Goal: Task Accomplishment & Management: Use online tool/utility

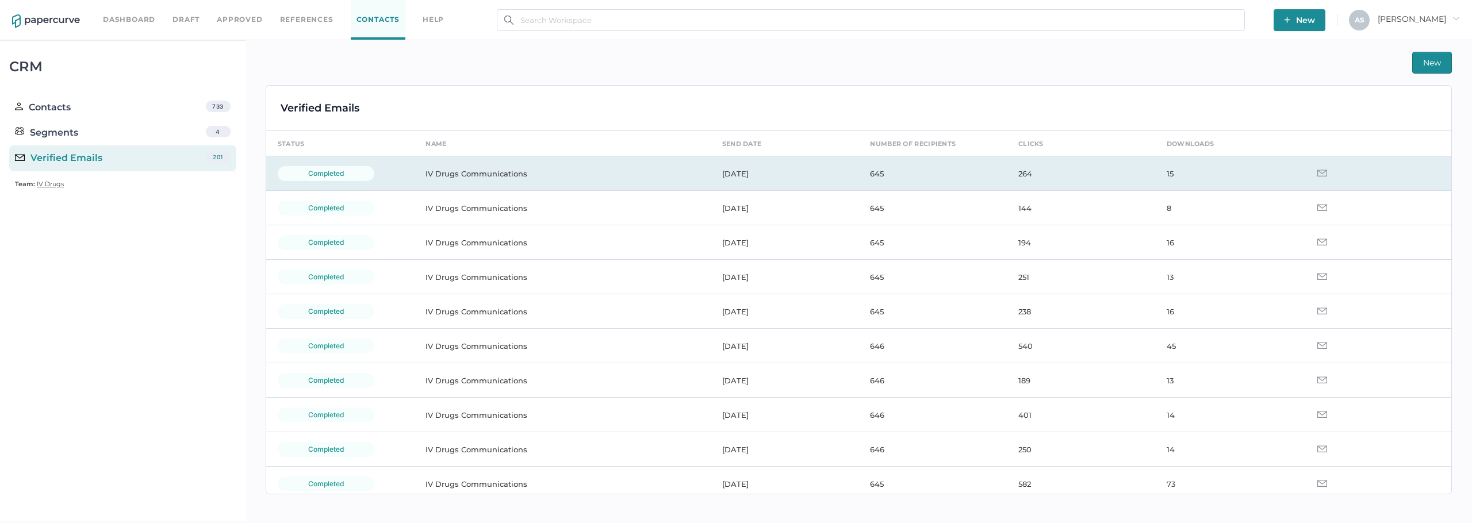
click at [1318, 174] on img at bounding box center [1322, 173] width 10 height 7
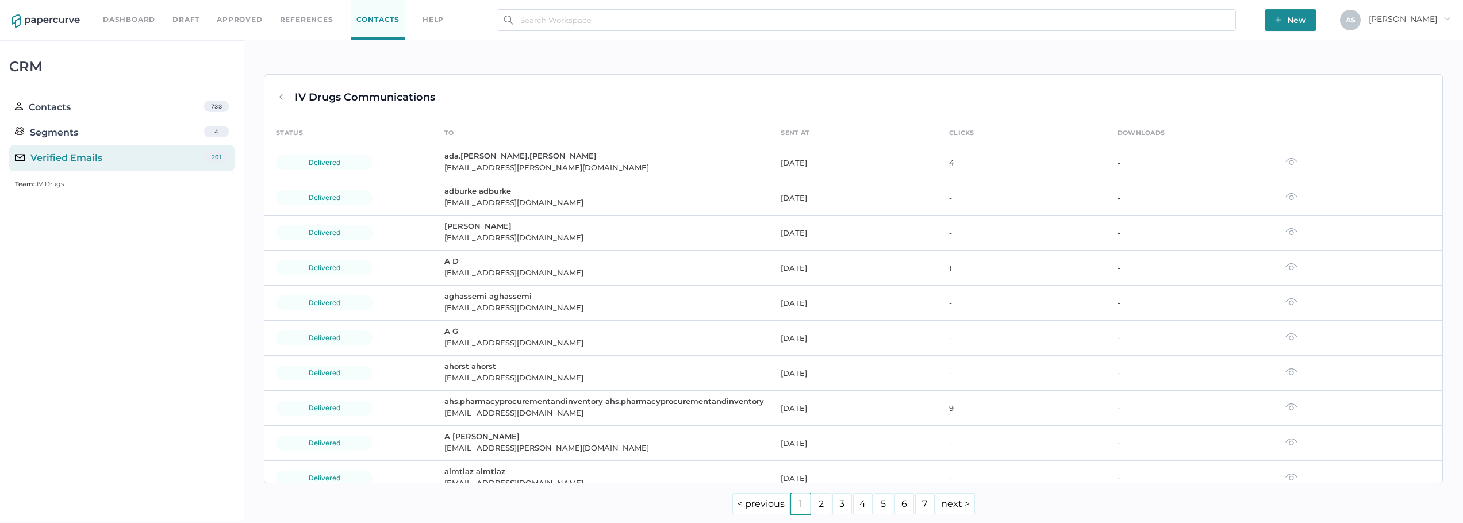
click at [281, 93] on img at bounding box center [284, 97] width 10 height 10
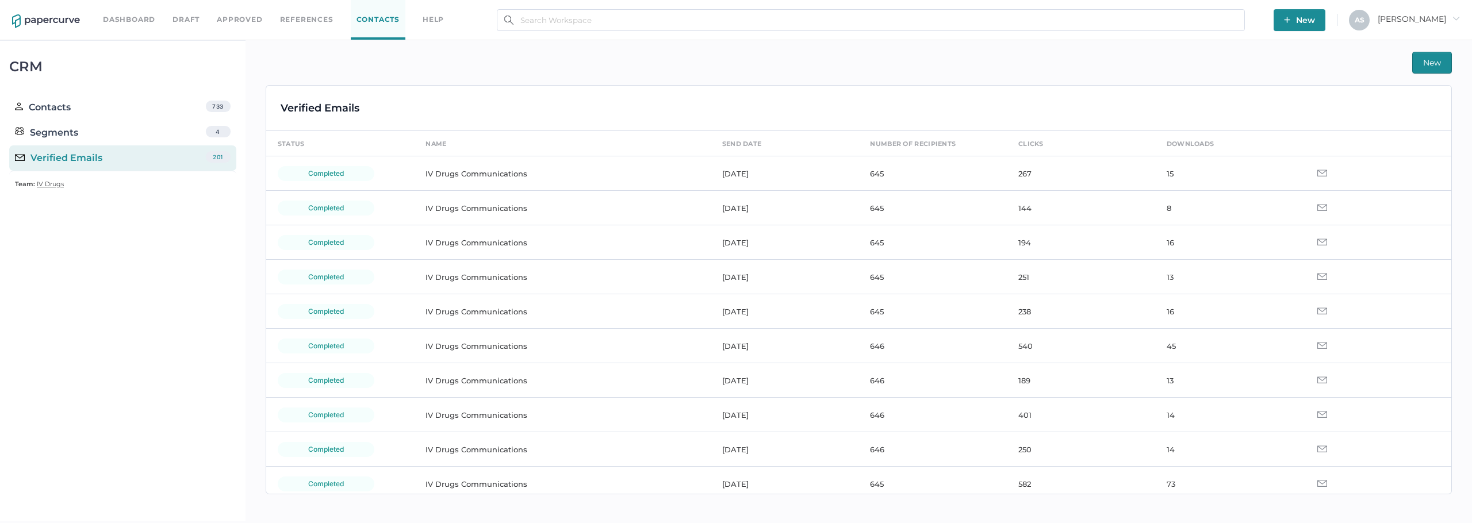
click at [904, 68] on div "New" at bounding box center [859, 63] width 1186 height 22
click at [1010, 66] on div "New" at bounding box center [859, 63] width 1186 height 22
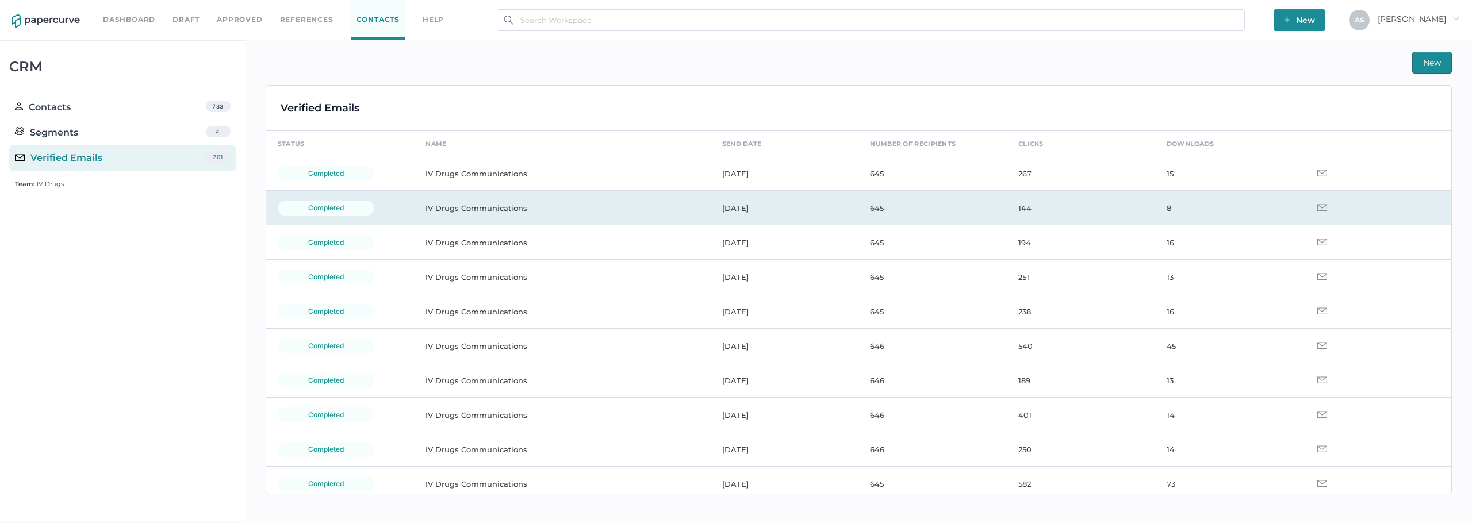
click at [848, 214] on td "[DATE]" at bounding box center [785, 208] width 148 height 34
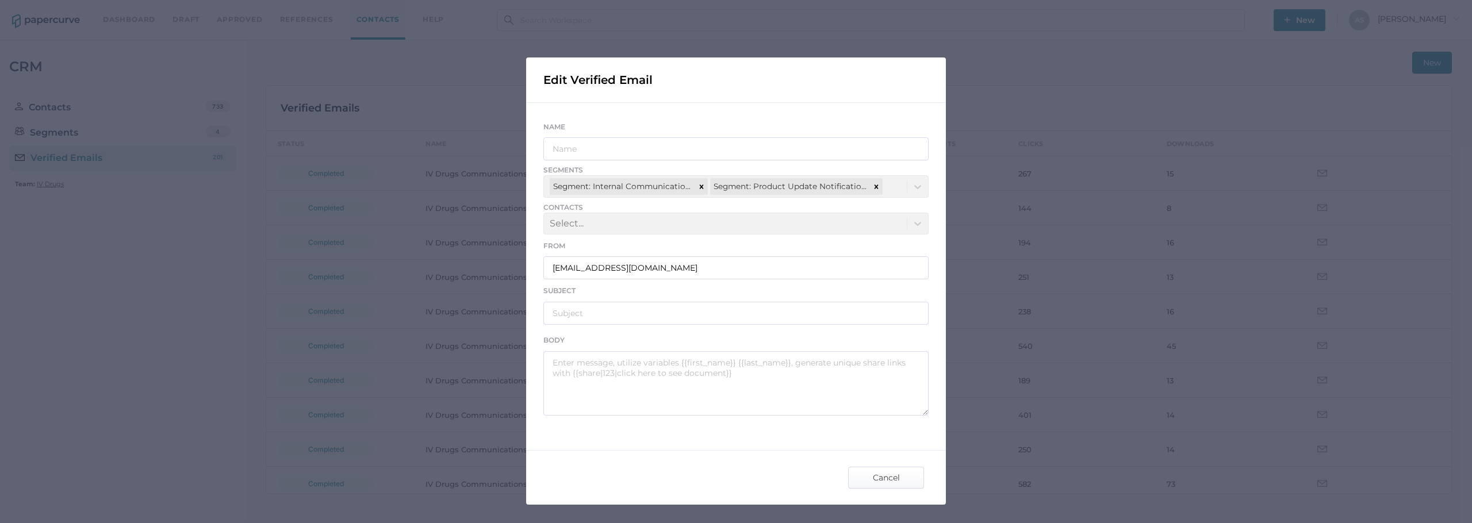
type input "IV Drugs Communications"
type input "Fresenius Kabi Product Notification - 09.30.2025"
type textarea "Good afternoon, Please see the links below for the most recent announcements fr…"
click at [898, 478] on span "Cancel" at bounding box center [886, 477] width 54 height 21
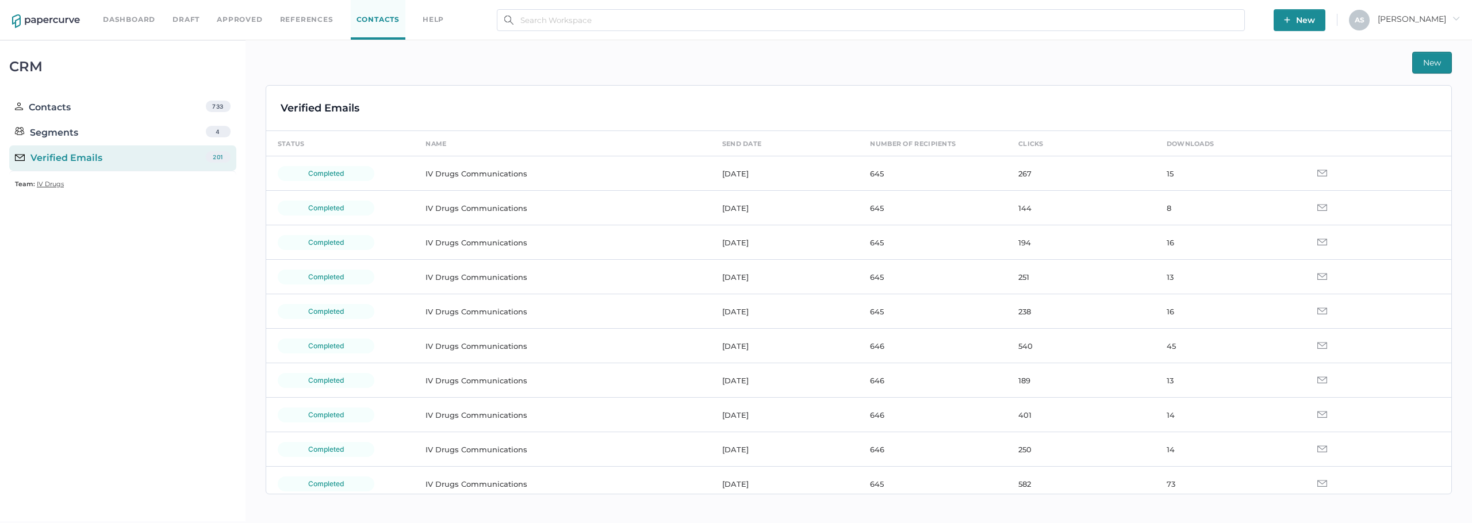
click at [942, 75] on div "New Verified Emails status name send date number of recipients clicks downloads…" at bounding box center [858, 280] width 1226 height 481
click at [640, 67] on div "New" at bounding box center [859, 63] width 1186 height 22
click at [372, 67] on div "New" at bounding box center [859, 63] width 1186 height 22
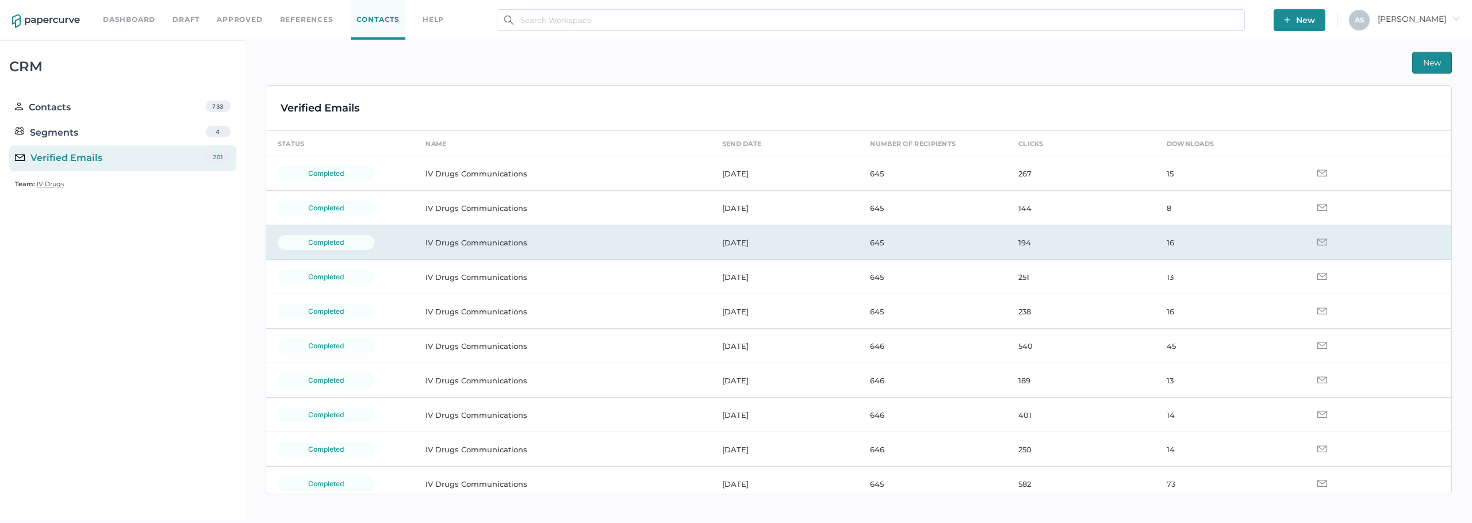
click at [643, 257] on td "IV Drugs Communications" at bounding box center [562, 242] width 296 height 34
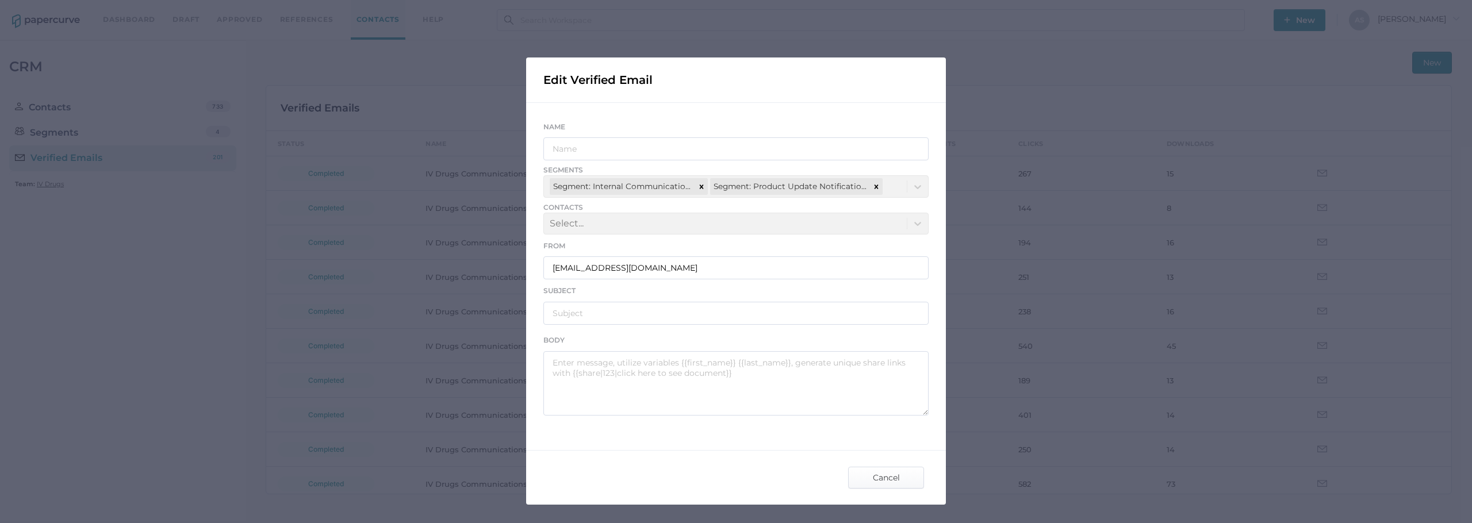
type input "IV Drugs Communications"
type input "[PERSON_NAME] Product Notifications - [DATE]"
type textarea "Good afternoon, Please see the links below for the most recent announcements fr…"
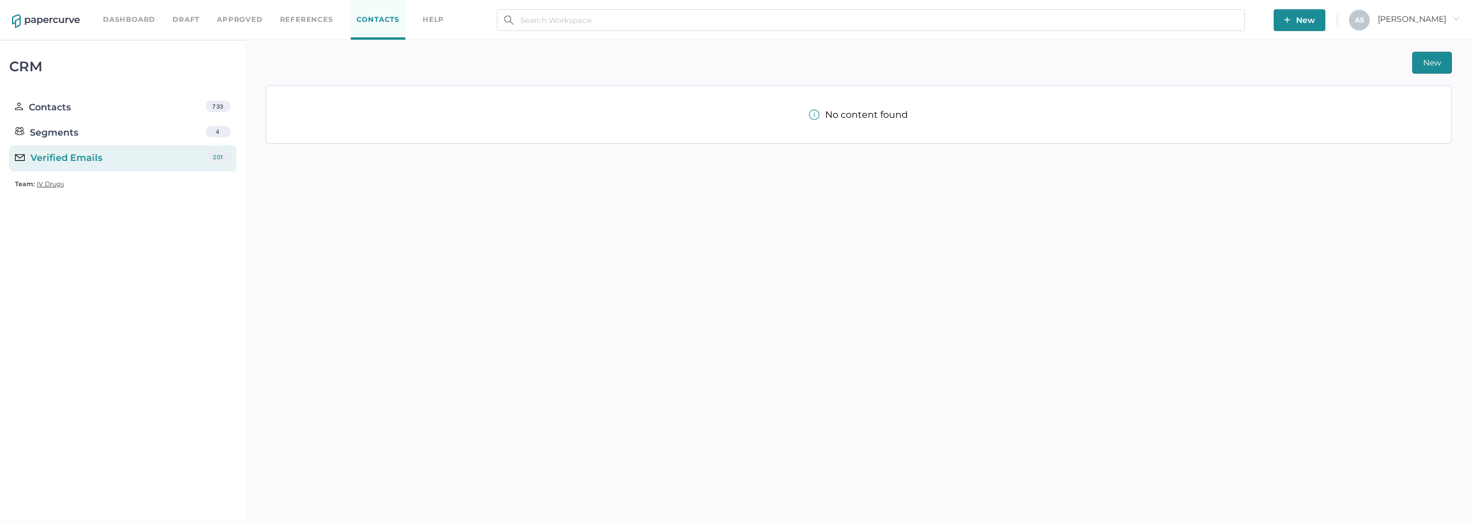
click at [211, 409] on div "CRM Contacts 733 Segments 4 Verified Emails 201 Team: IV Drugs" at bounding box center [122, 280] width 245 height 481
click at [809, 319] on div "New No content found" at bounding box center [858, 280] width 1226 height 481
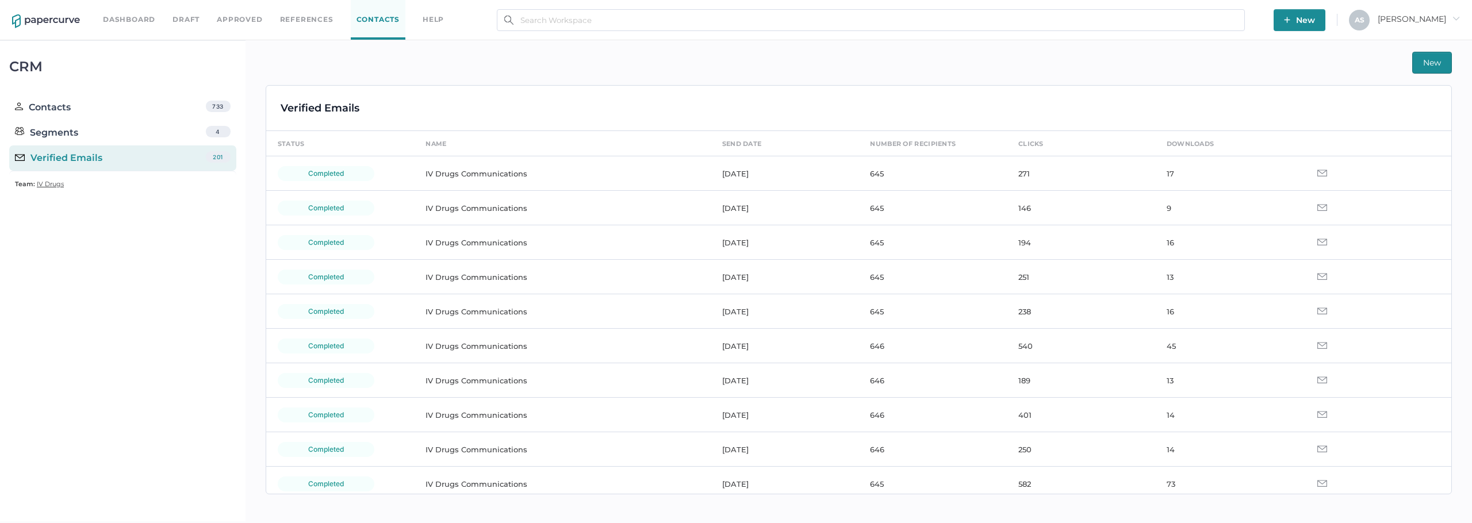
click at [1046, 66] on div "New" at bounding box center [859, 63] width 1186 height 22
click at [152, 406] on div "CRM Contacts 733 Segments 4 Verified Emails 201 Team: IV Drugs" at bounding box center [122, 280] width 245 height 481
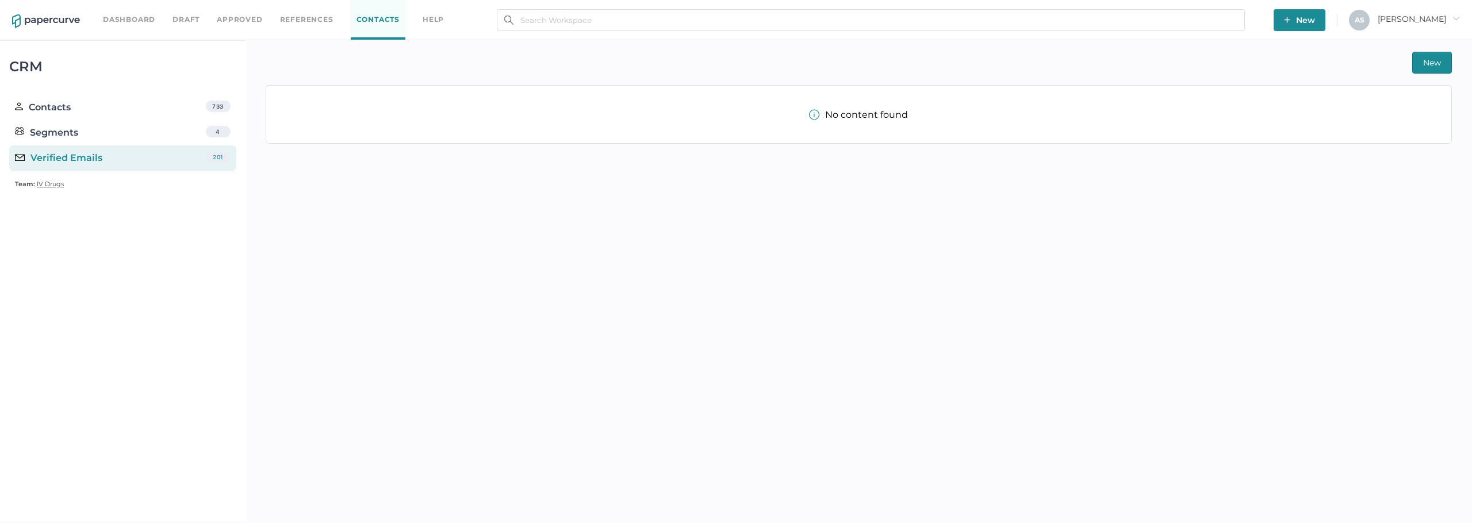
click at [366, 416] on div "New No content found" at bounding box center [858, 280] width 1226 height 481
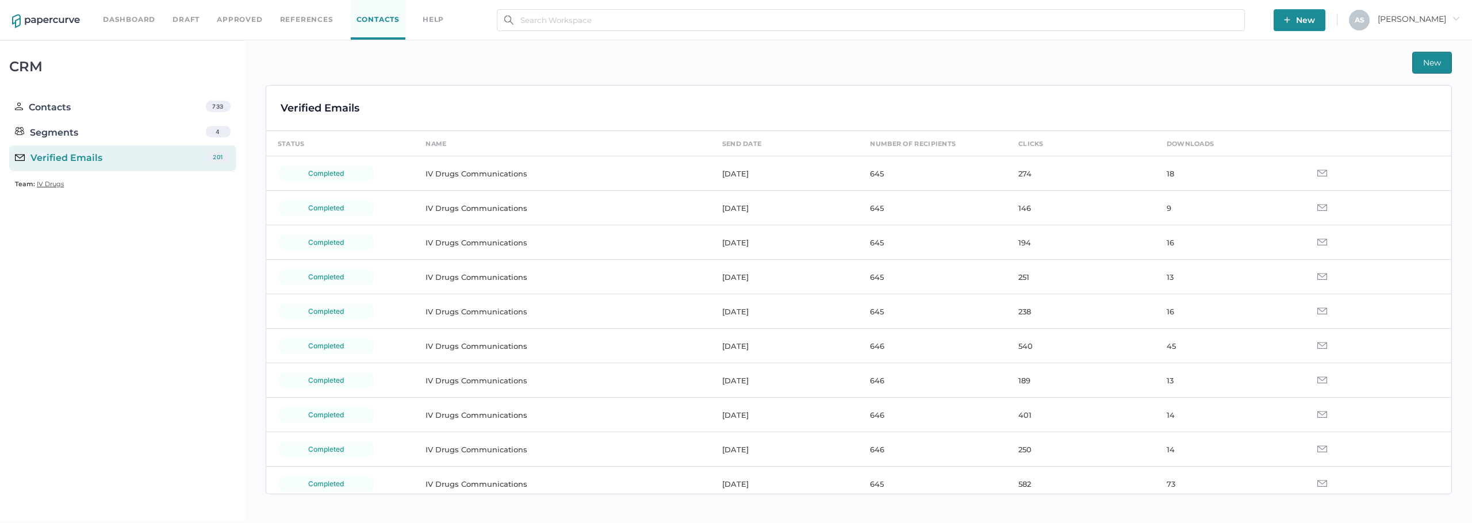
click at [775, 42] on div "New Verified Emails status name send date number of recipients clicks downloads…" at bounding box center [858, 280] width 1226 height 481
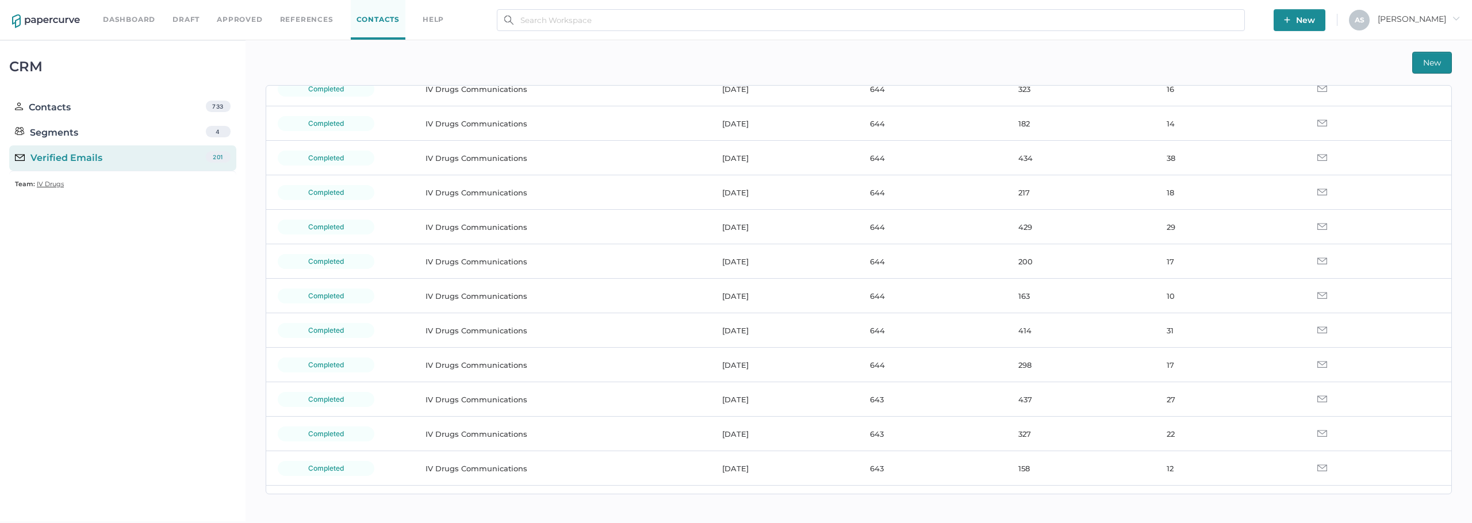
click at [112, 432] on div "CRM Contacts 733 Segments 4 Verified Emails 201 Team: IV Drugs" at bounding box center [122, 280] width 245 height 481
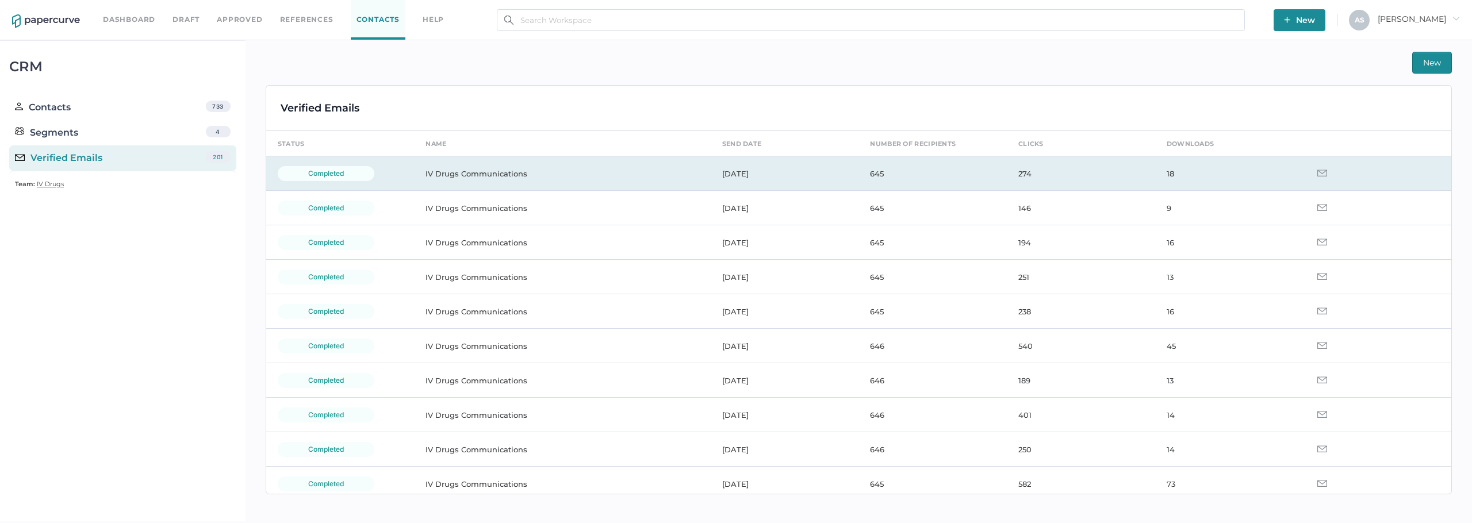
click at [483, 170] on td "IV Drugs Communications" at bounding box center [562, 173] width 296 height 34
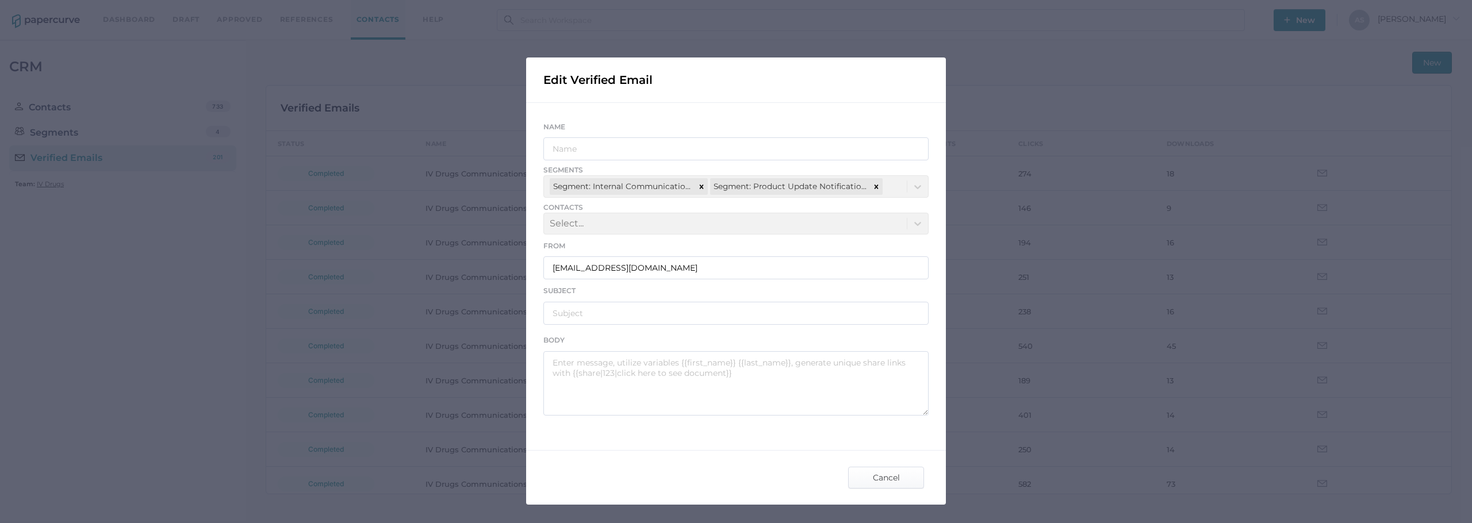
type input "IV Drugs Communications"
type input "[PERSON_NAME] Product Notifications - [DATE]"
type textarea "Good afternoon, Please see the links below for the most recent announcements fr…"
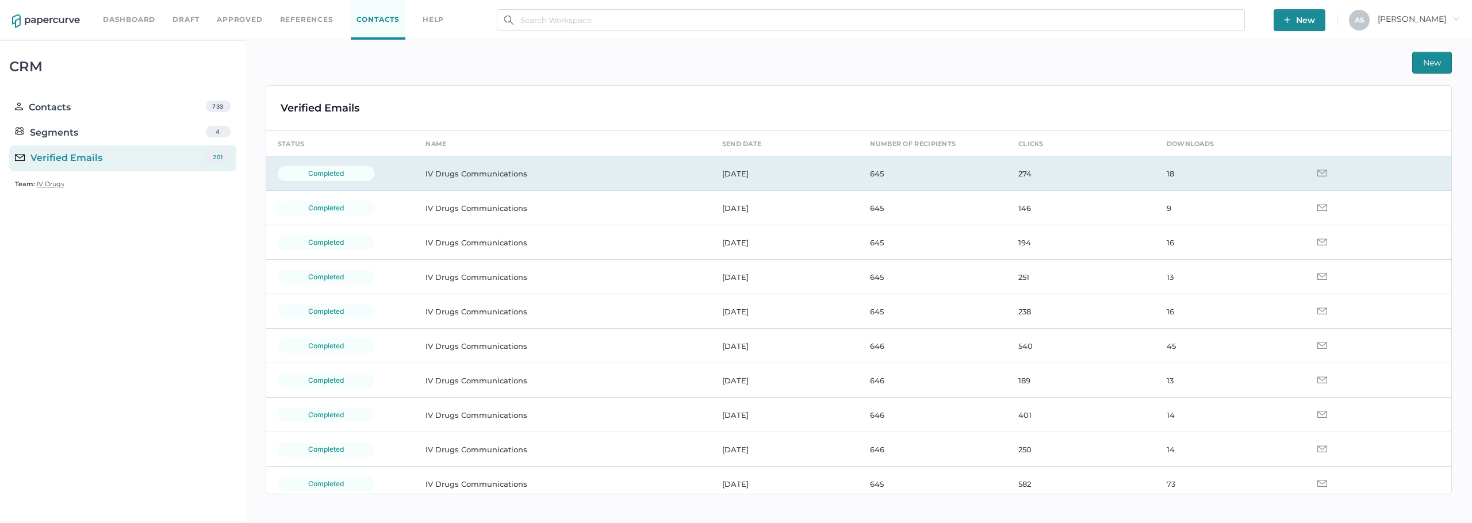
click at [502, 186] on td "IV Drugs Communications" at bounding box center [562, 173] width 296 height 34
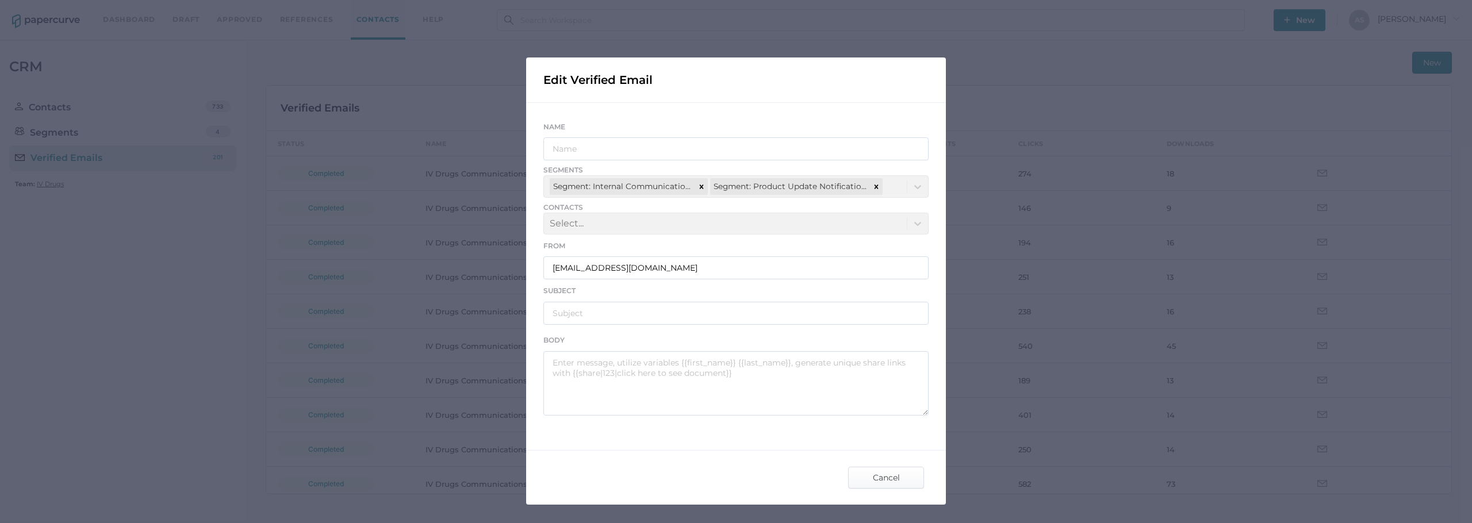
type input "IV Drugs Communications"
type input "[PERSON_NAME] Product Notifications - [DATE]"
type textarea "Good afternoon, Please see the links below for the most recent announcements fr…"
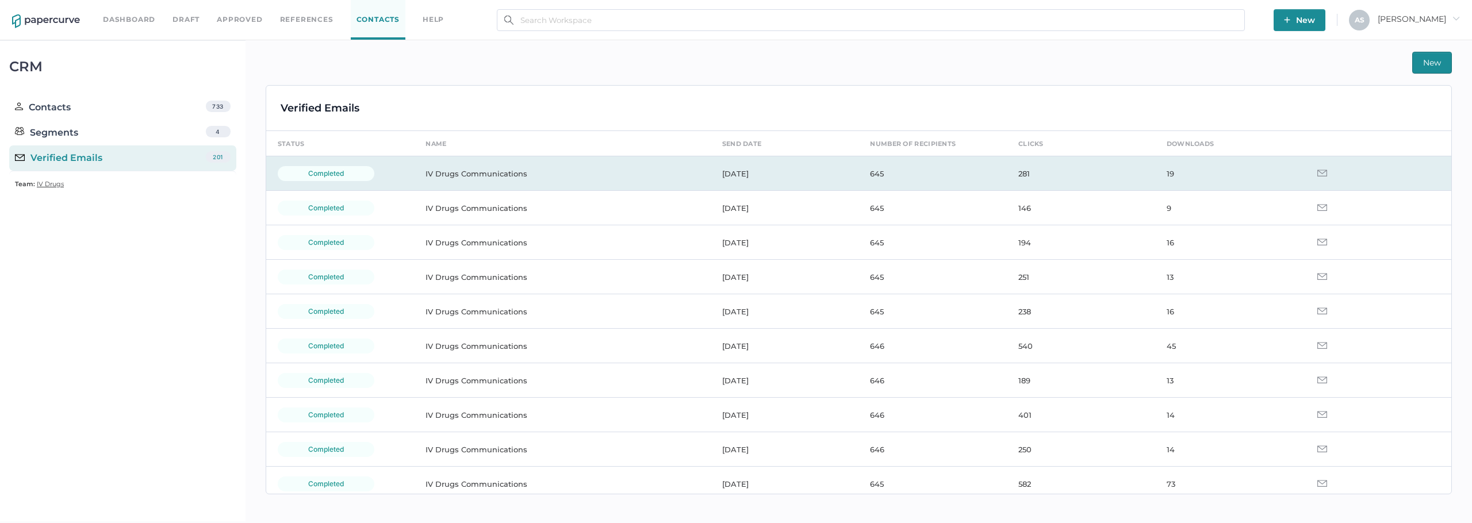
click at [840, 173] on td "[DATE]" at bounding box center [785, 173] width 148 height 34
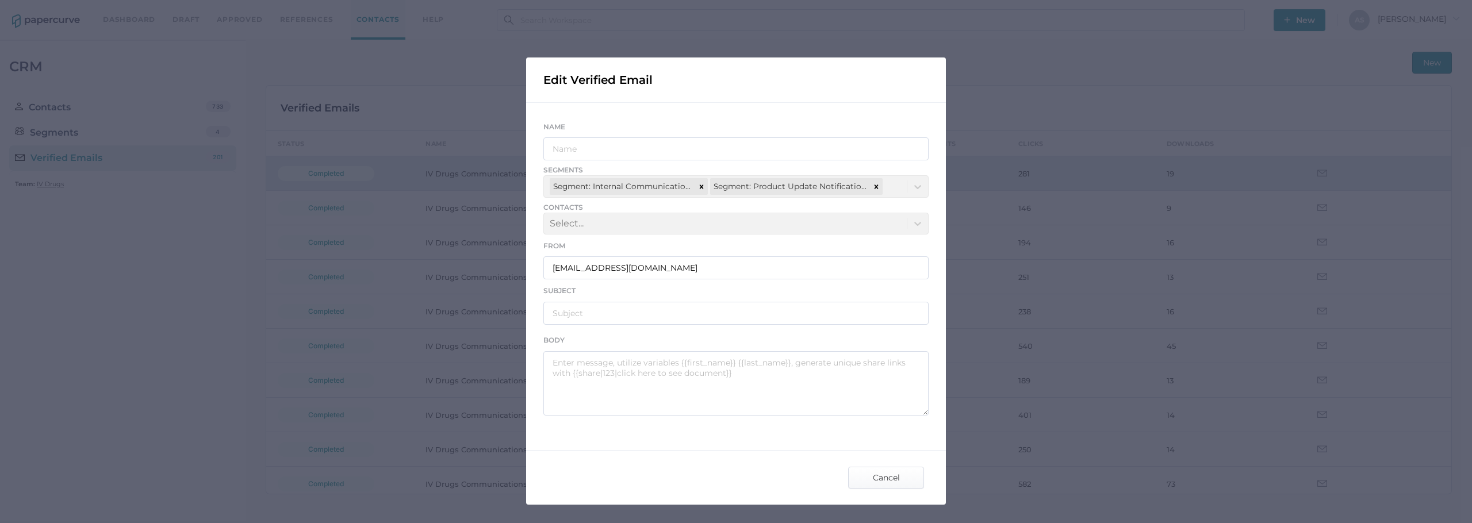
type input "IV Drugs Communications"
type input "[PERSON_NAME] Product Notifications - [DATE]"
type textarea "Good afternoon, Please see the links below for the most recent announcements fr…"
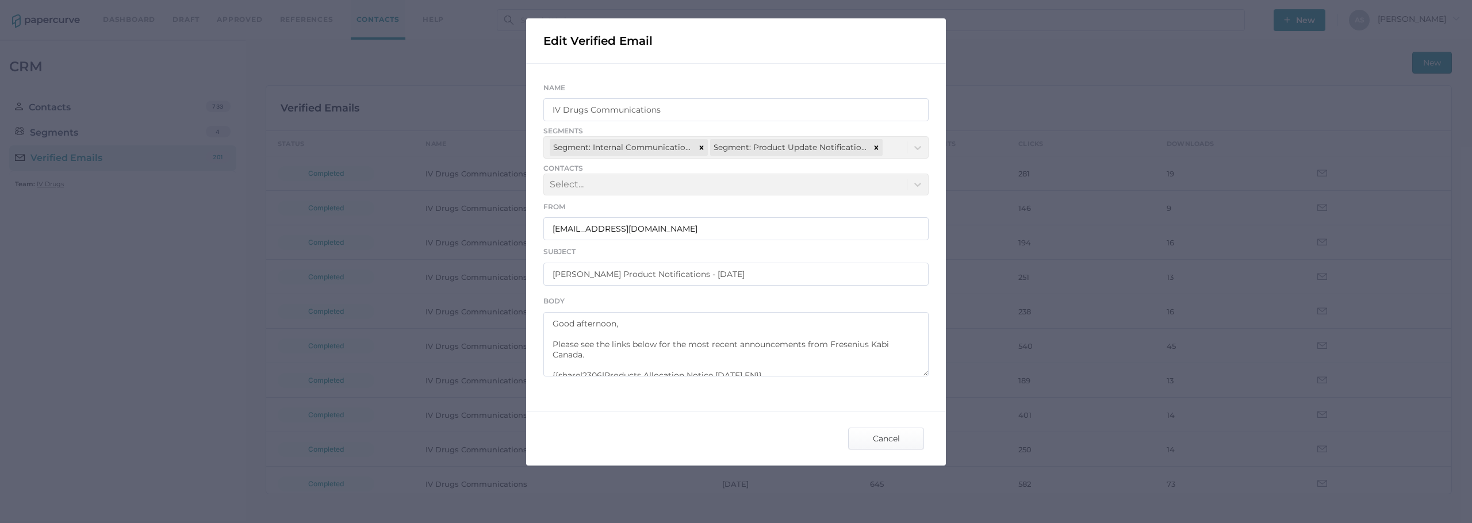
click at [865, 451] on div "Cancel" at bounding box center [885, 438] width 87 height 33
click at [865, 435] on span "Cancel" at bounding box center [886, 438] width 54 height 21
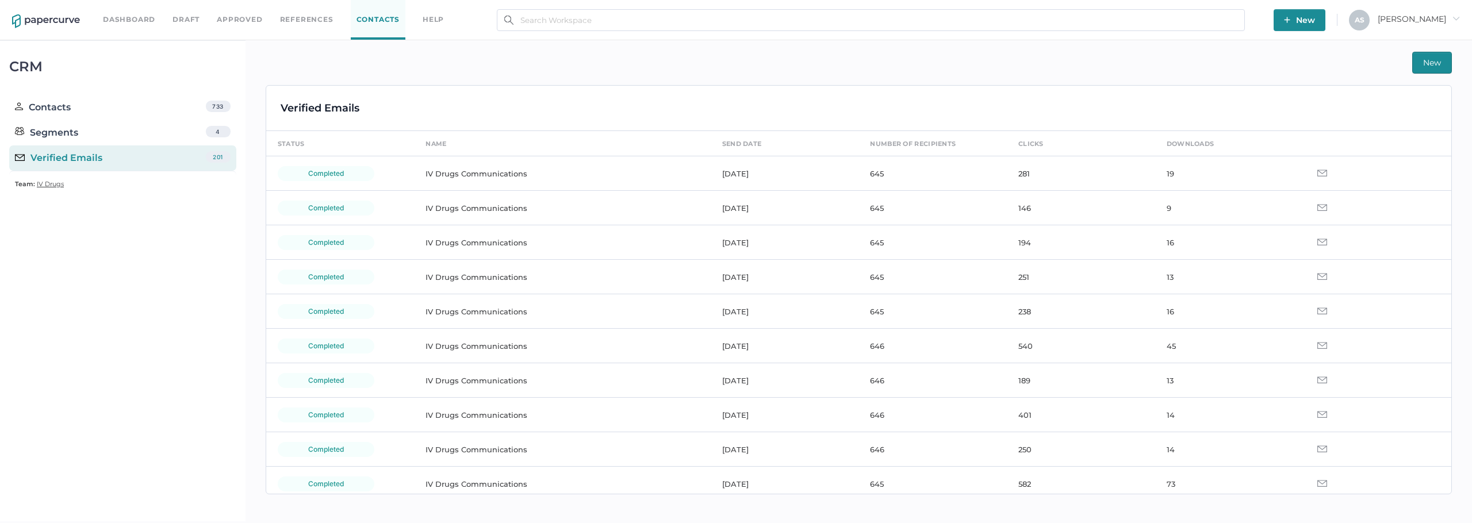
click at [1426, 64] on span "New" at bounding box center [1432, 62] width 18 height 21
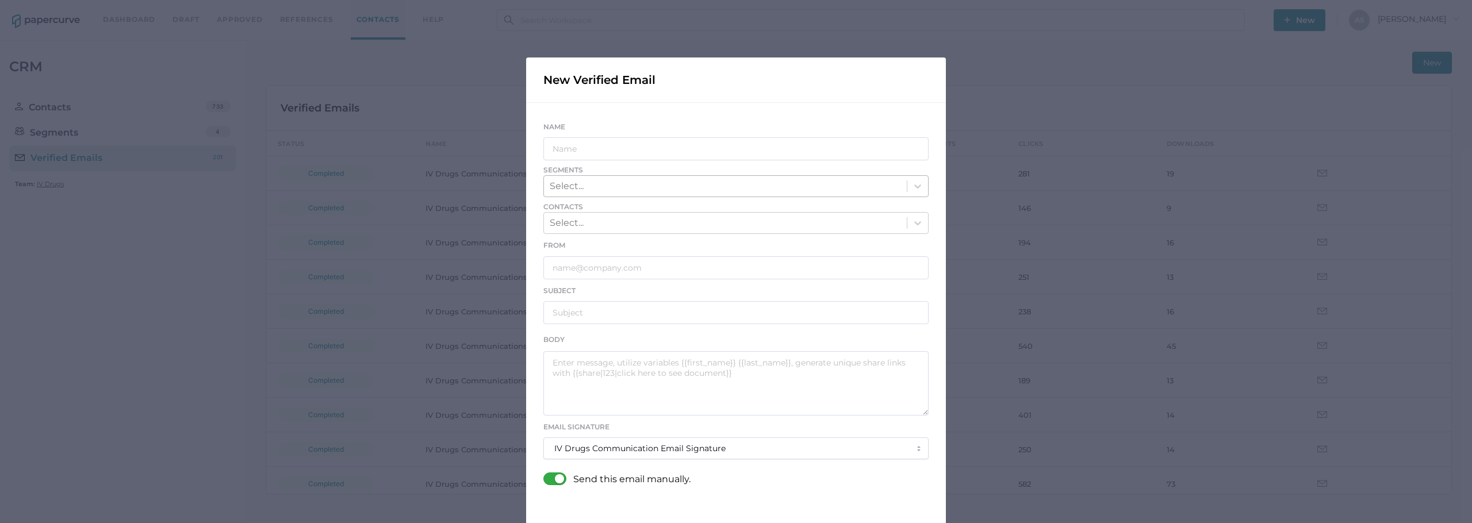
click at [731, 187] on div "Select..." at bounding box center [725, 186] width 363 height 20
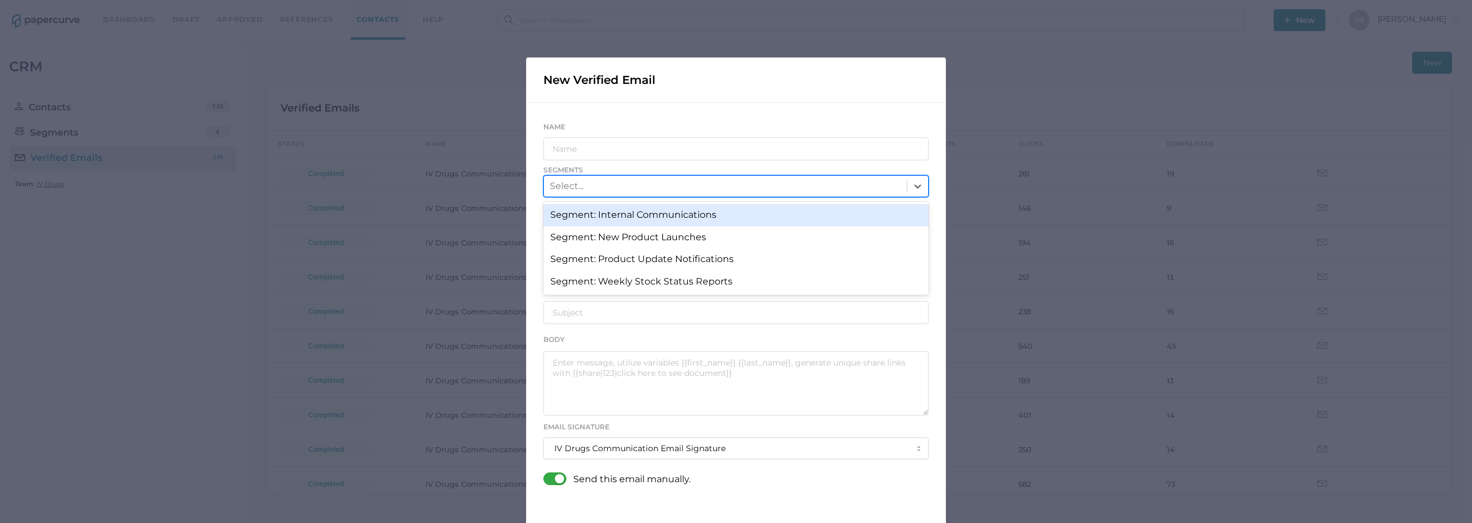
click at [712, 224] on div "Segment: Internal Communications" at bounding box center [735, 215] width 385 height 22
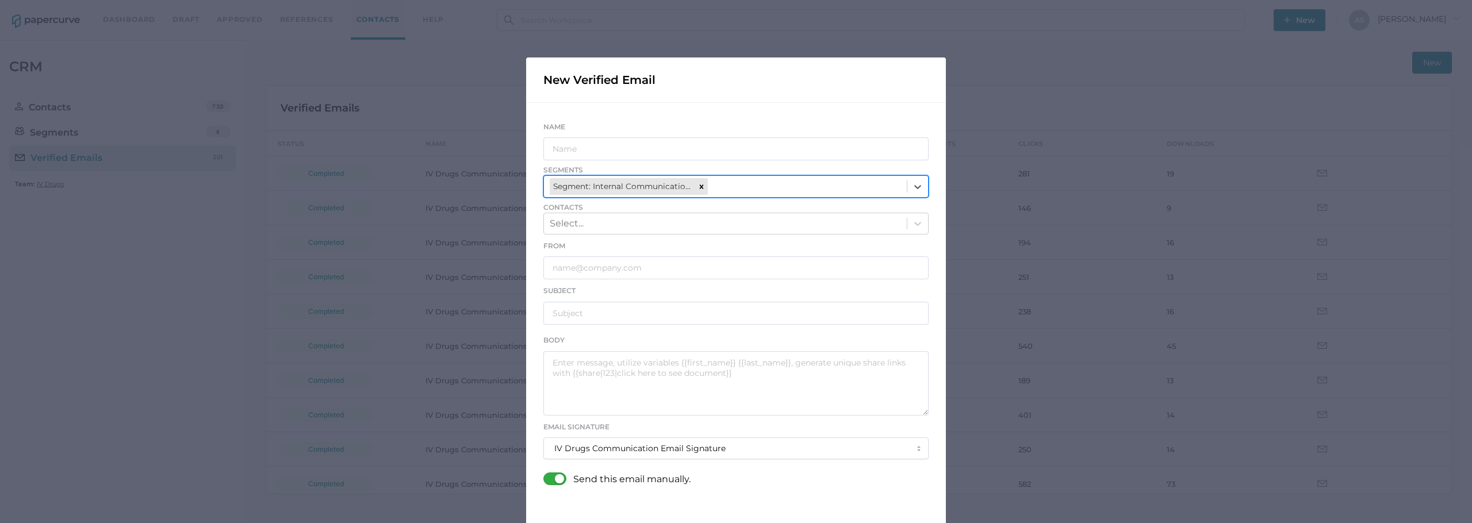
click at [712, 224] on div "Select..." at bounding box center [725, 224] width 363 height 20
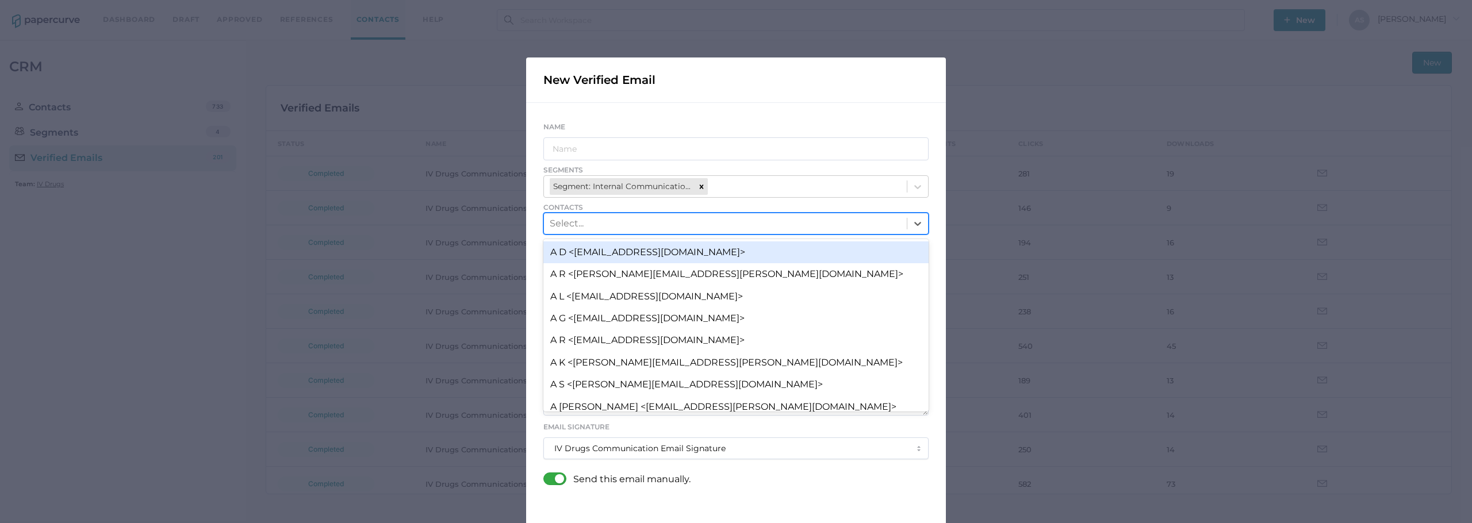
click at [712, 224] on div "Select..." at bounding box center [725, 224] width 363 height 20
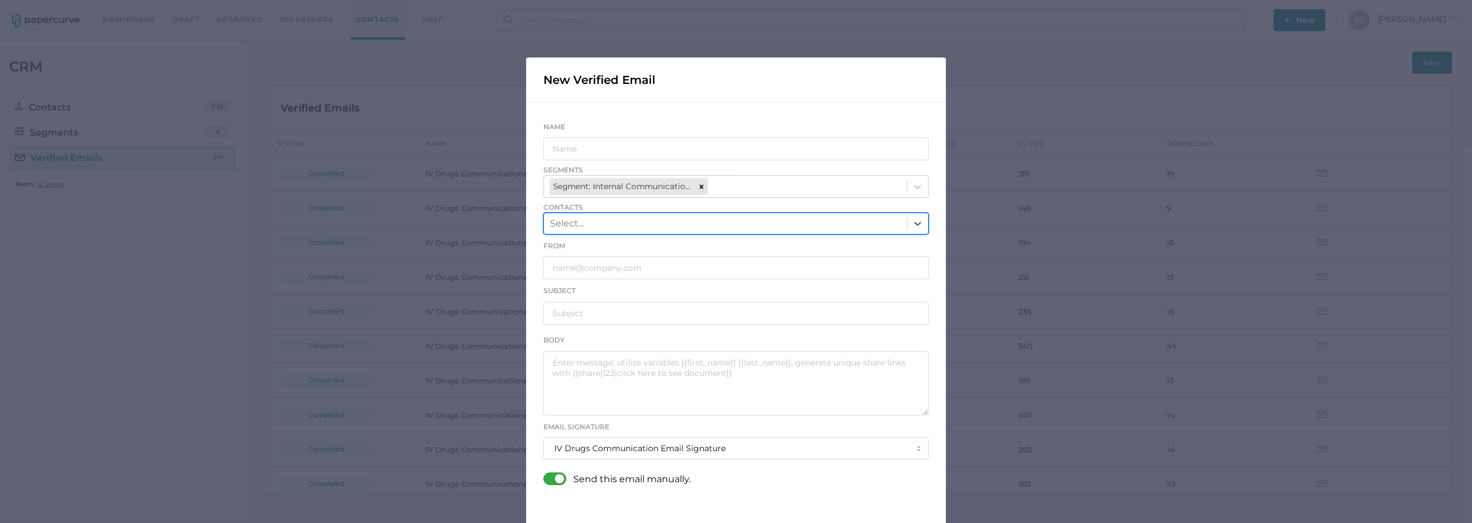
click at [712, 224] on div "Select..." at bounding box center [725, 224] width 363 height 20
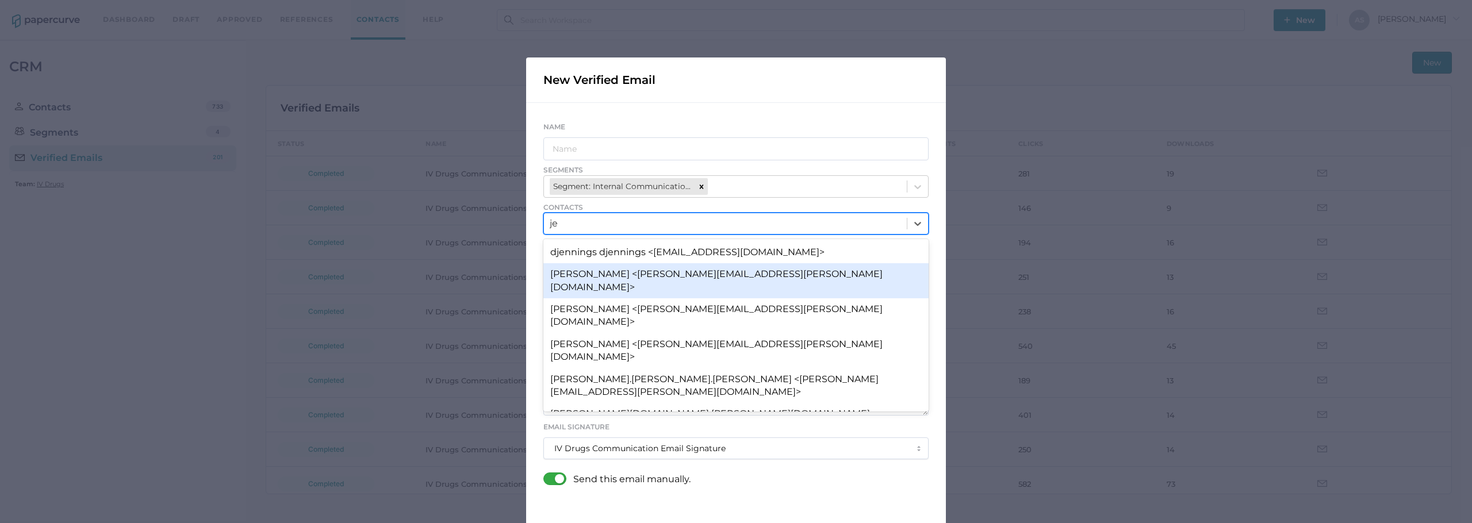
type input "j"
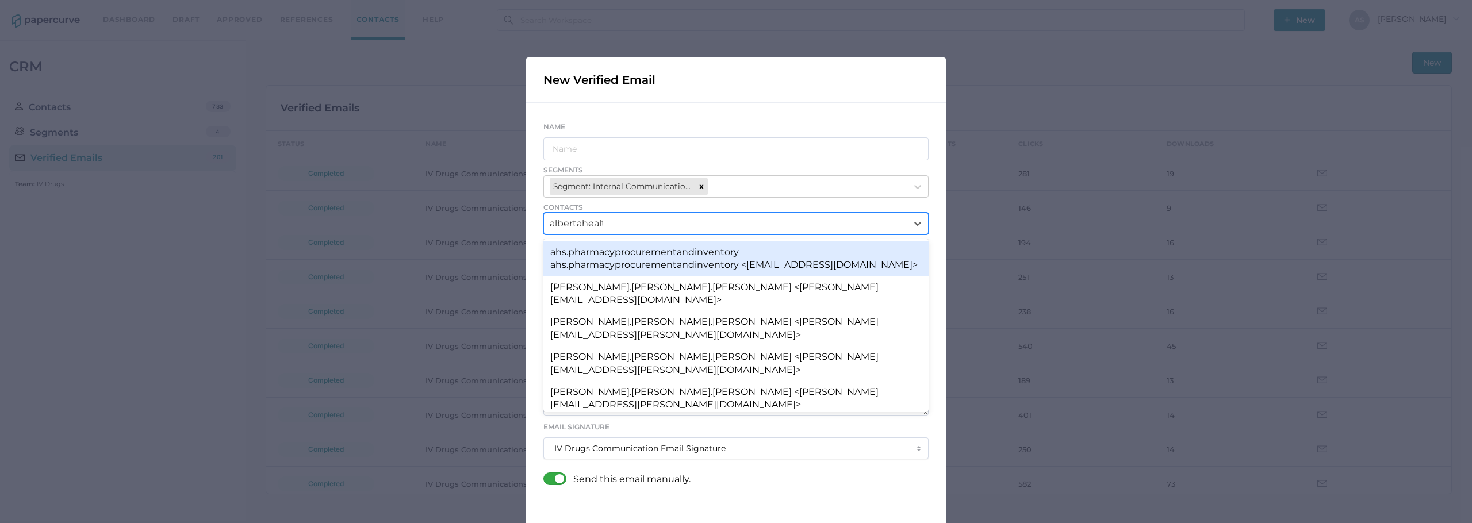
type input "albertahealth"
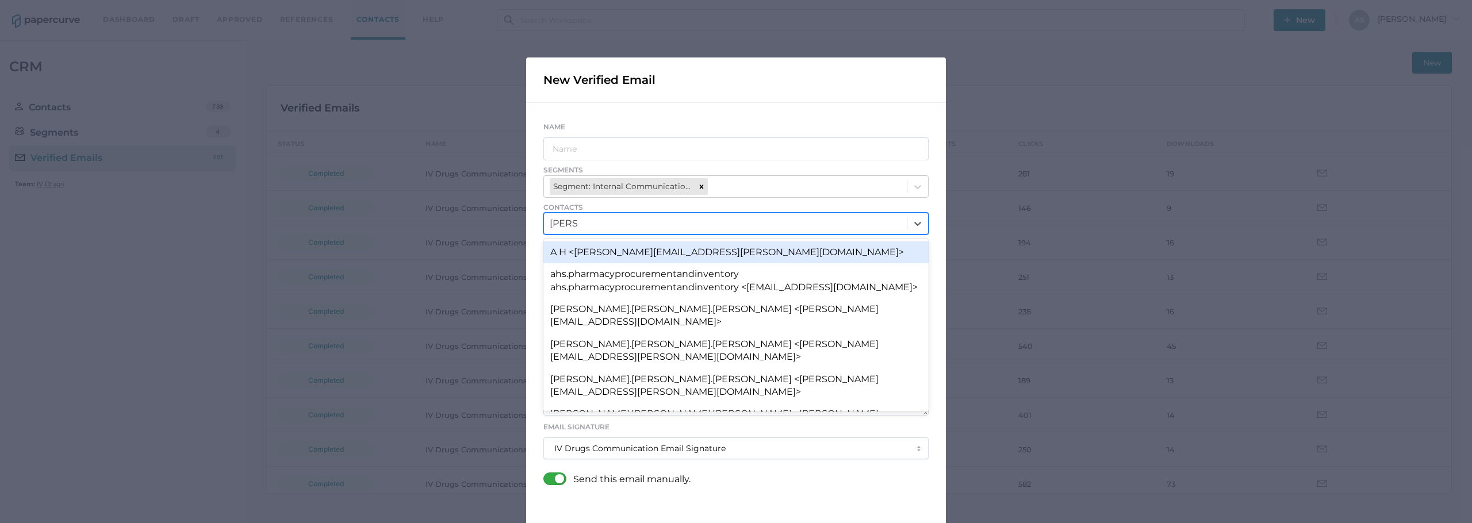
type input "alberta"
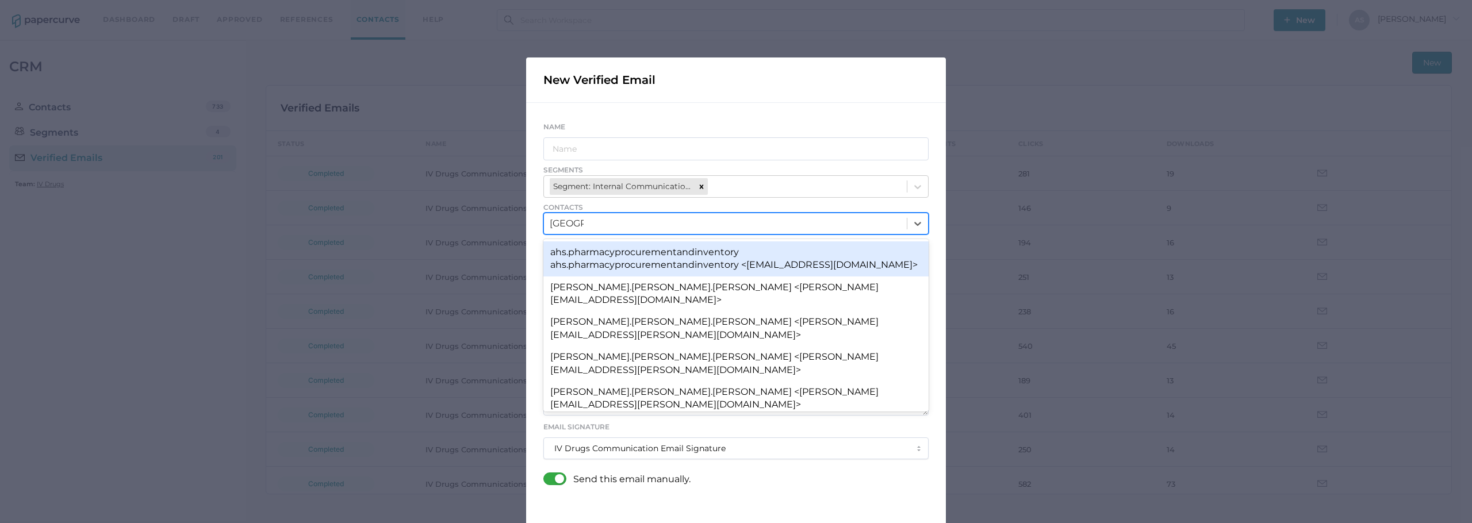
click at [743, 250] on div "ahs.pharmacyprocurementandinventory ahs.pharmacyprocurementandinventory <ahs.ph…" at bounding box center [735, 258] width 385 height 35
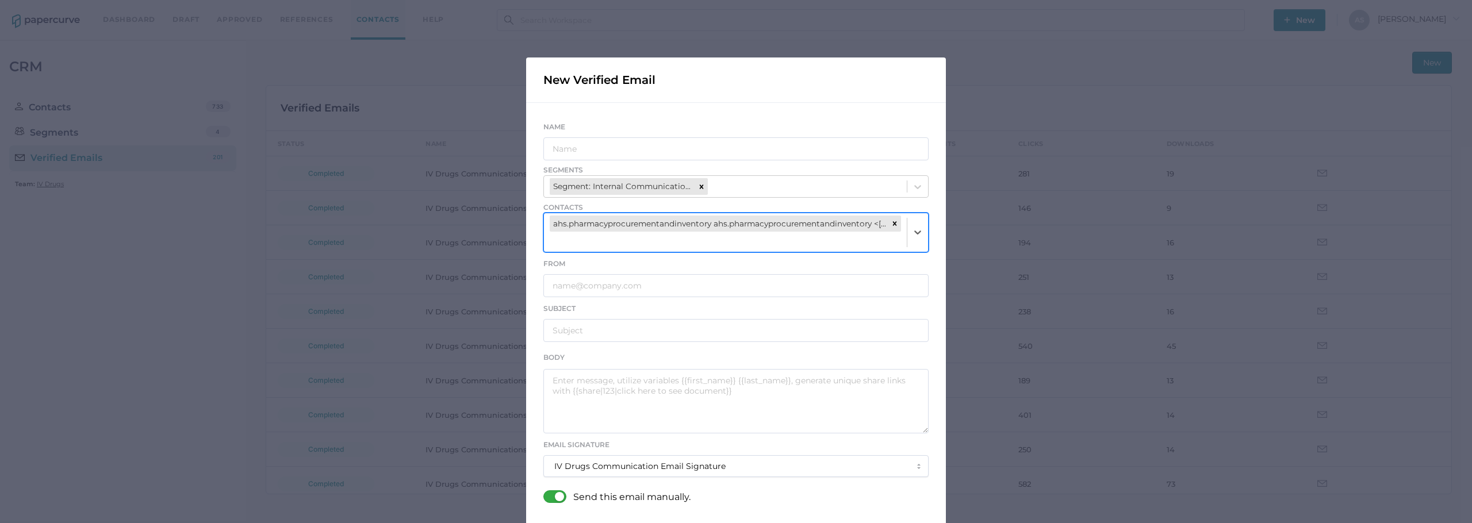
scroll to position [137, 0]
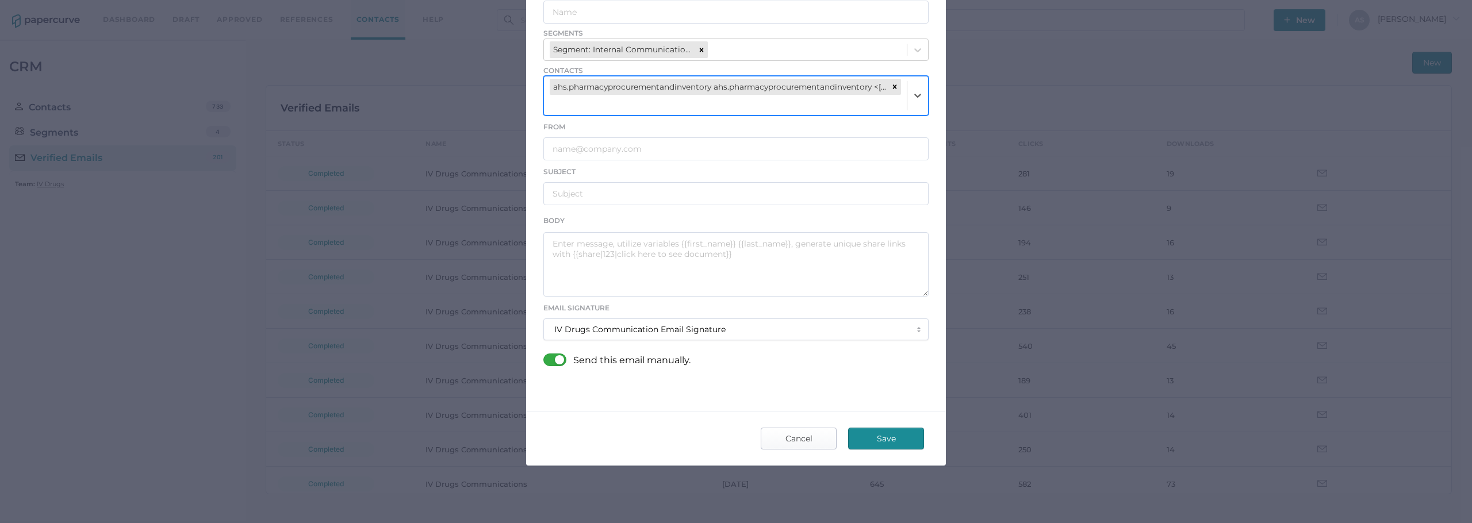
click at [805, 435] on span "Cancel" at bounding box center [798, 438] width 54 height 21
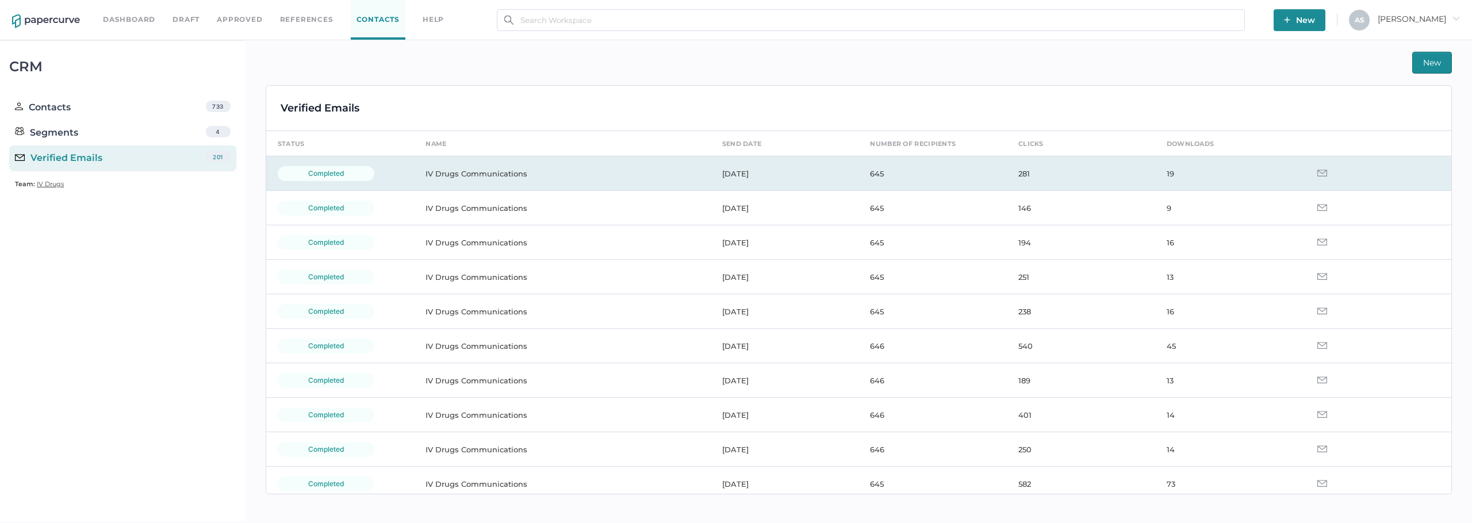
click at [815, 167] on td "[DATE]" at bounding box center [785, 173] width 148 height 34
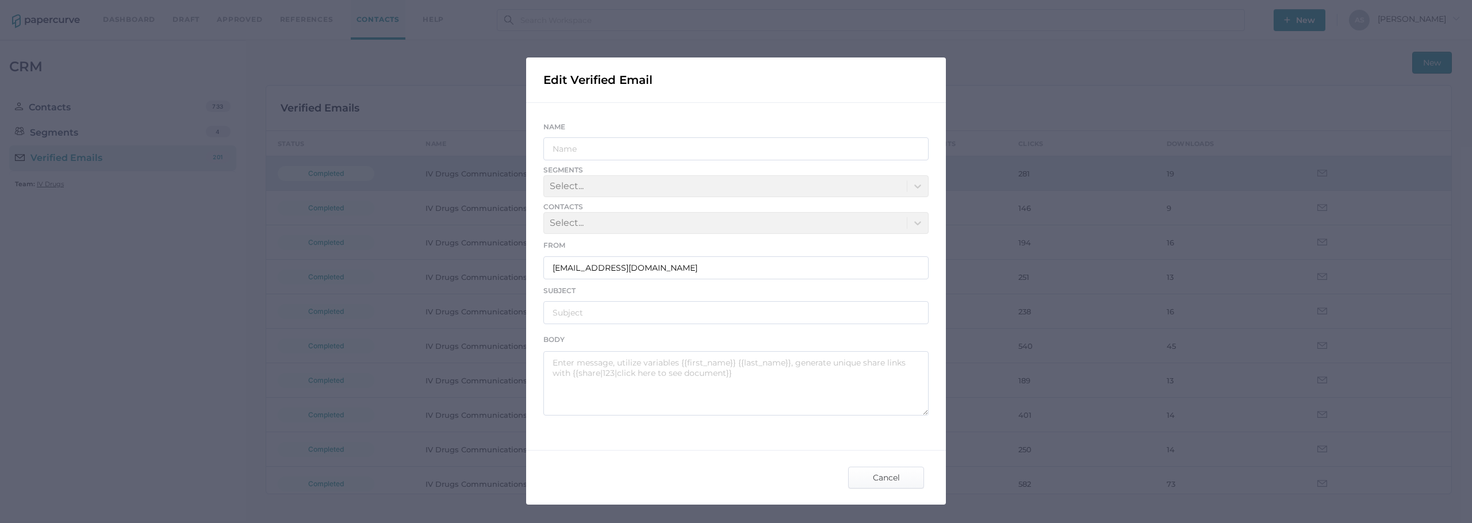
type input "IV Drugs Communications"
type input "[PERSON_NAME] Product Notifications - [DATE]"
type textarea "Good afternoon, Please see the links below for the most recent announcements fr…"
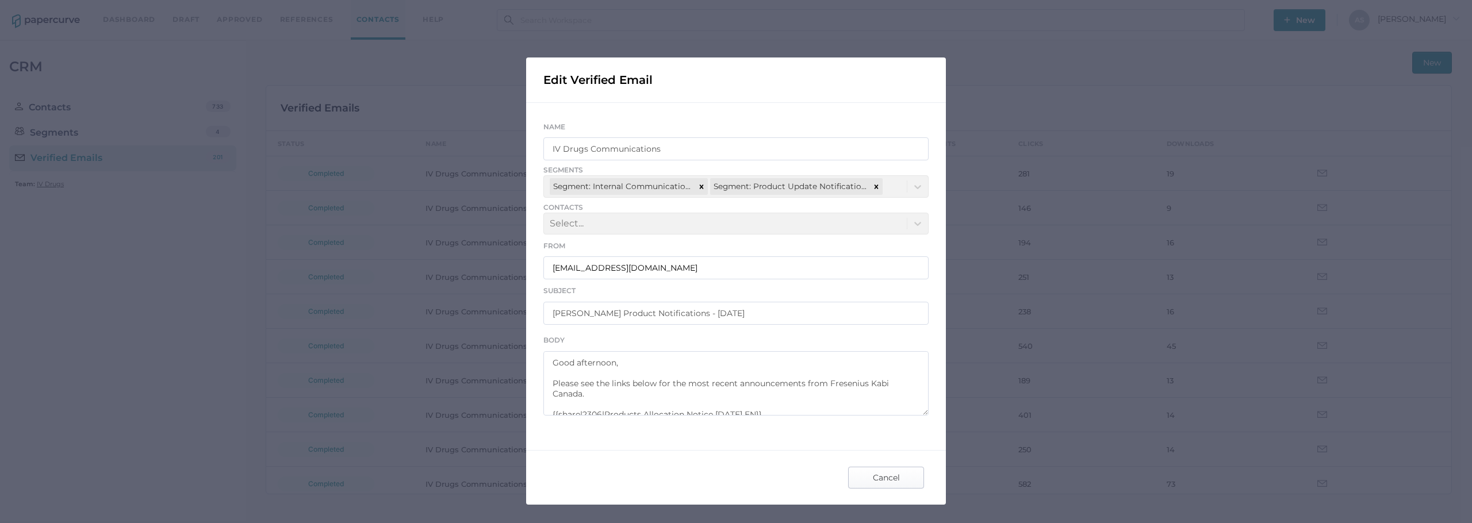
click at [876, 482] on span "Cancel" at bounding box center [886, 477] width 54 height 21
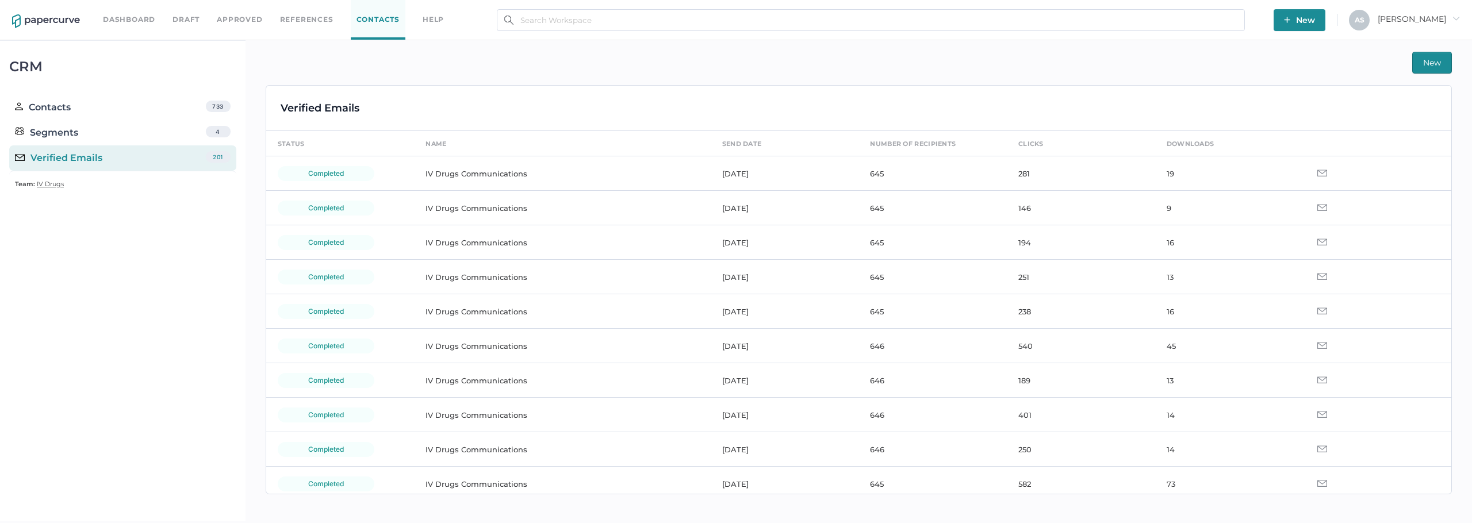
click at [789, 54] on div "New" at bounding box center [859, 63] width 1186 height 22
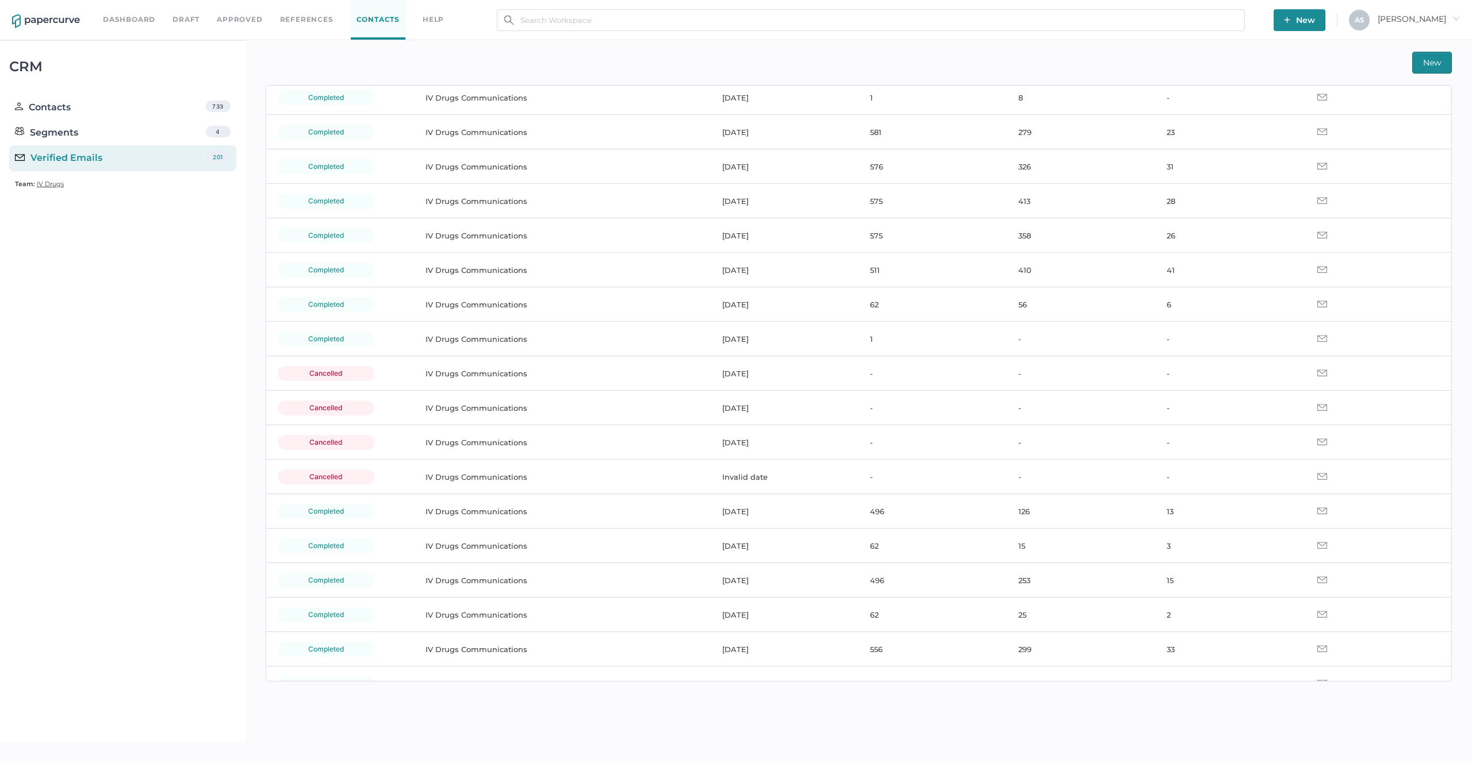
scroll to position [6408, 0]
